Goal: Task Accomplishment & Management: Manage account settings

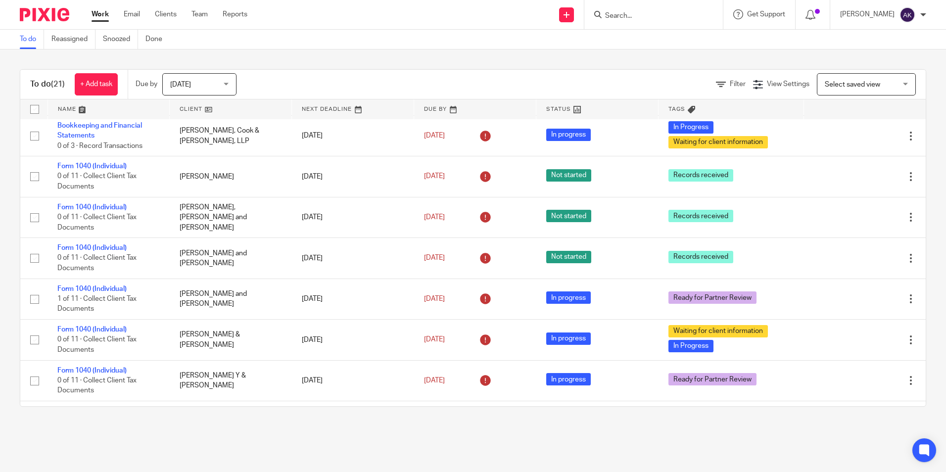
scroll to position [311, 0]
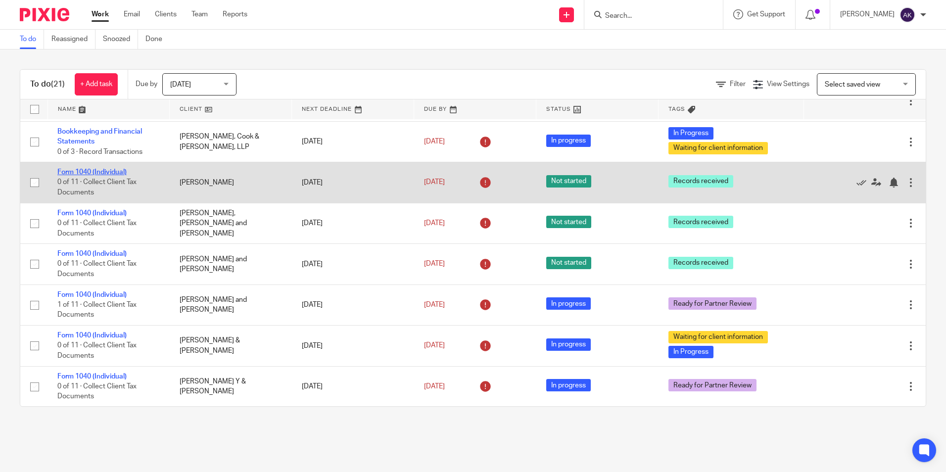
click at [102, 175] on link "Form 1040 (Individual)" at bounding box center [91, 172] width 69 height 7
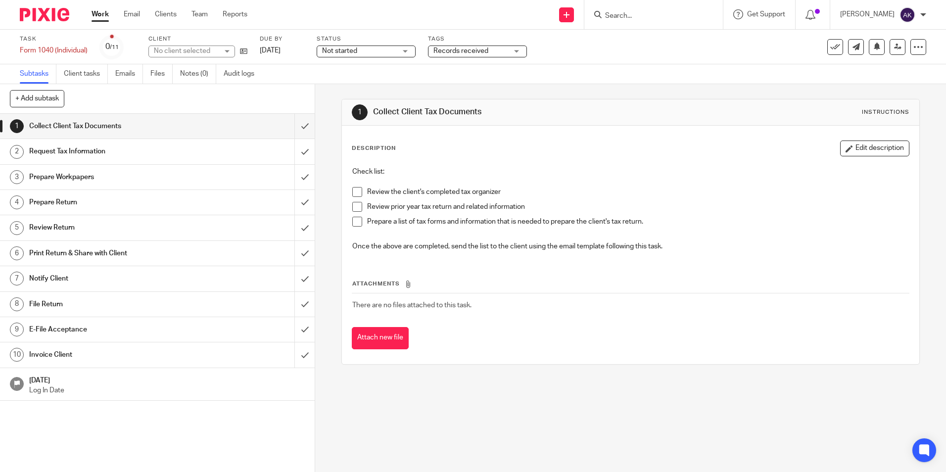
click at [337, 53] on span "Not started" at bounding box center [339, 50] width 35 height 7
drag, startPoint x: 339, startPoint y: 86, endPoint x: 378, endPoint y: 64, distance: 44.7
click at [342, 83] on li "In progress" at bounding box center [367, 87] width 98 height 20
click at [472, 56] on span "Records received" at bounding box center [470, 51] width 74 height 10
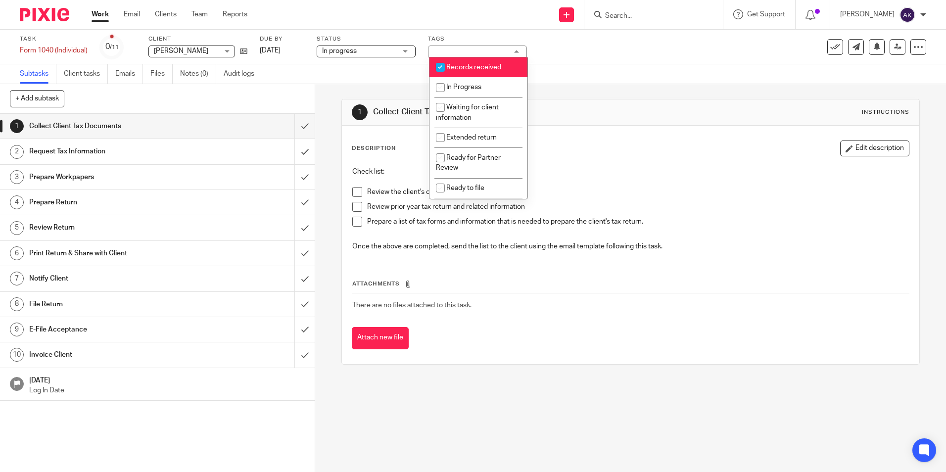
click at [469, 85] on span "In Progress" at bounding box center [463, 87] width 35 height 7
checkbox input "true"
click at [442, 69] on input "checkbox" at bounding box center [440, 67] width 19 height 19
checkbox input "false"
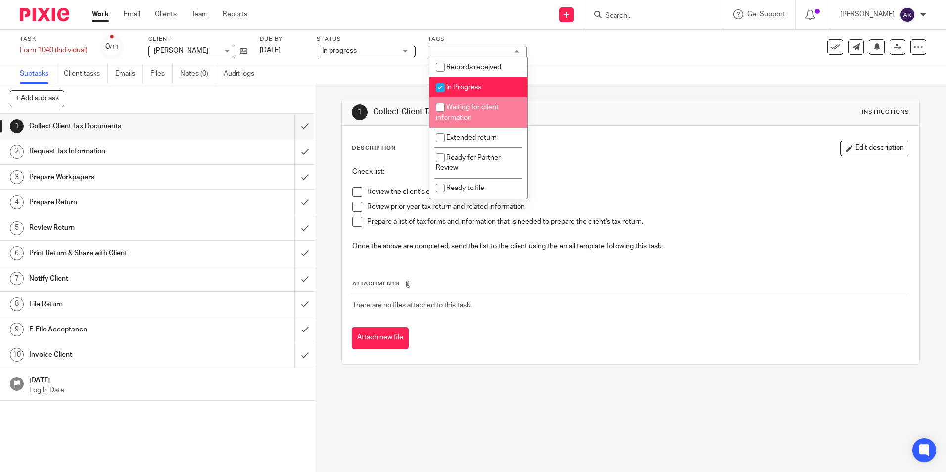
click at [447, 108] on input "checkbox" at bounding box center [440, 107] width 19 height 19
checkbox input "true"
click at [193, 74] on link "Notes (0)" at bounding box center [198, 73] width 36 height 19
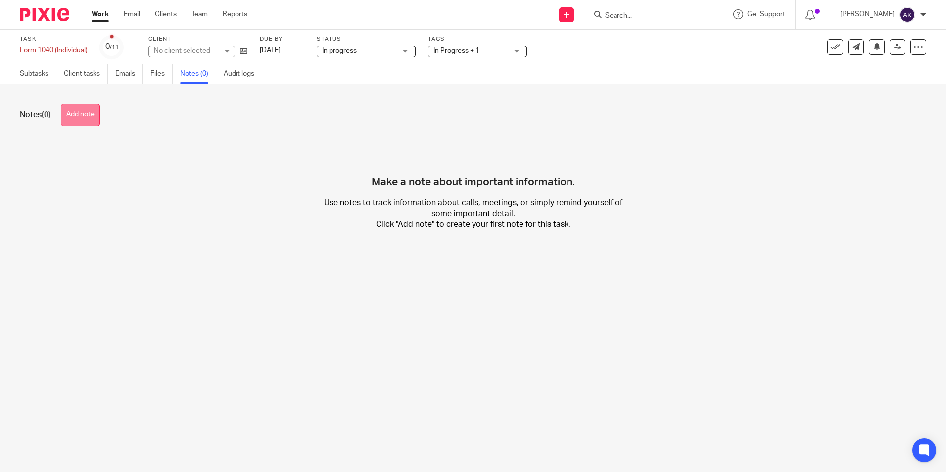
click at [90, 118] on button "Add note" at bounding box center [80, 115] width 39 height 22
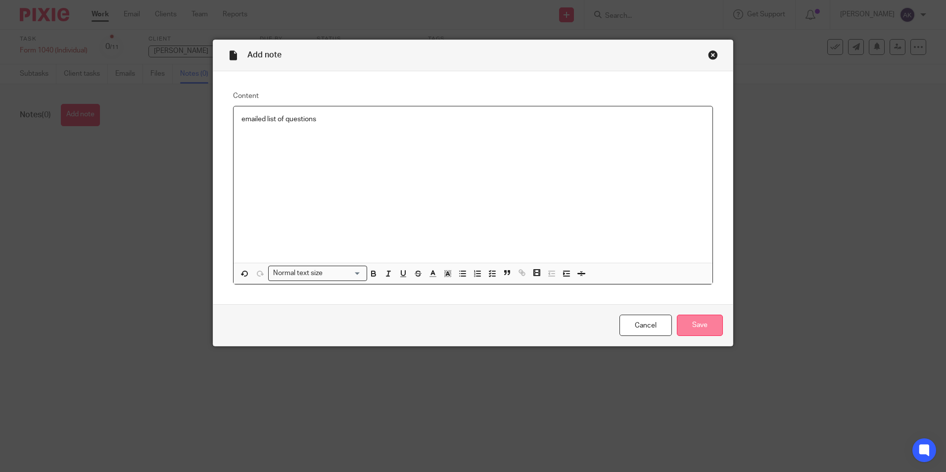
click at [685, 320] on input "Save" at bounding box center [700, 325] width 46 height 21
